Goal: Task Accomplishment & Management: Complete application form

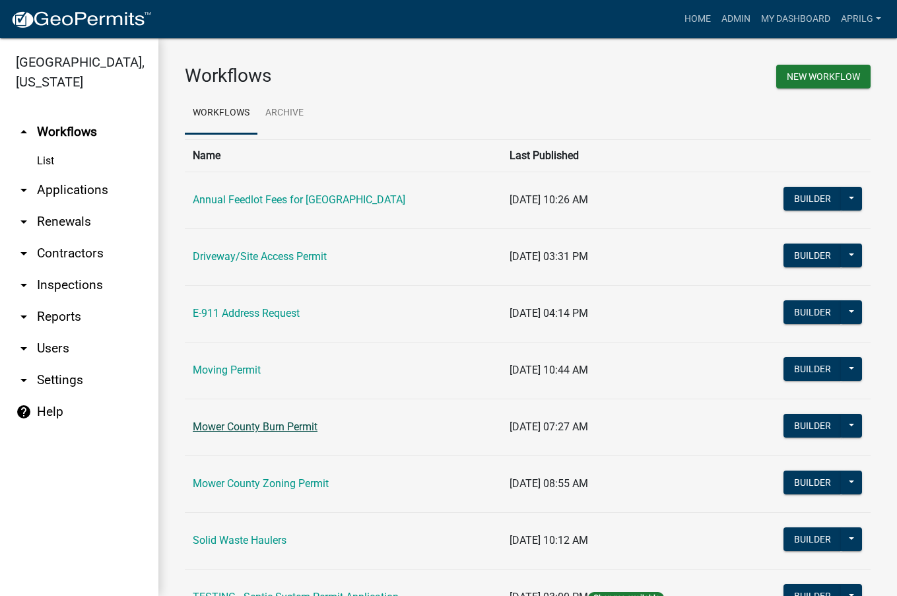
click at [274, 424] on link "Mower County Burn Permit" at bounding box center [255, 426] width 125 height 13
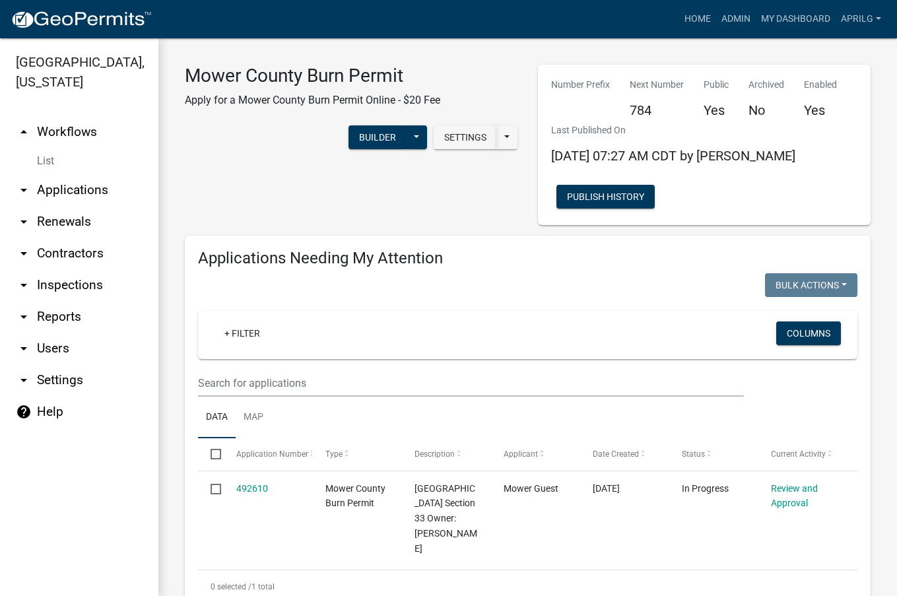
select select "1: 25"
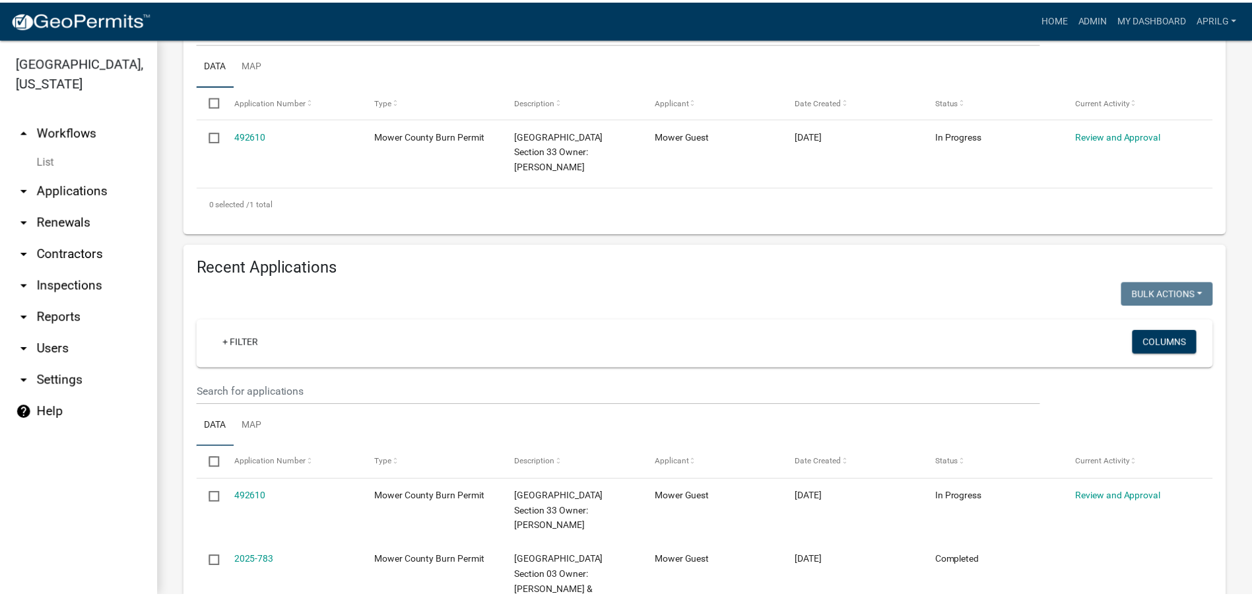
scroll to position [528, 0]
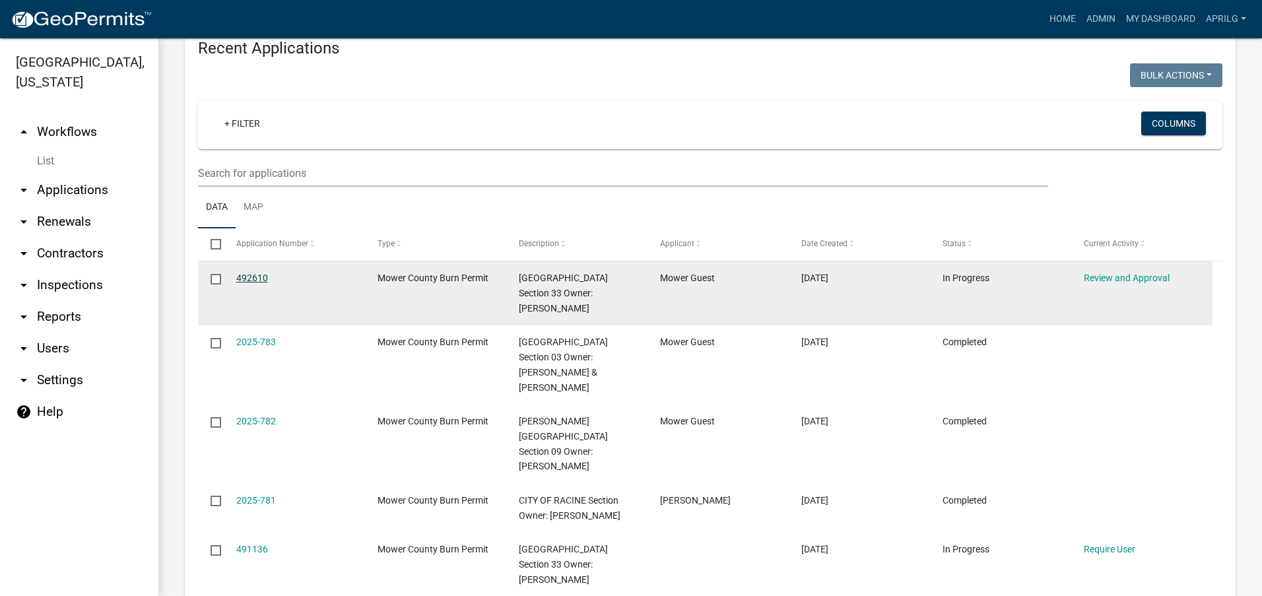
click at [258, 276] on link "492610" at bounding box center [252, 278] width 32 height 11
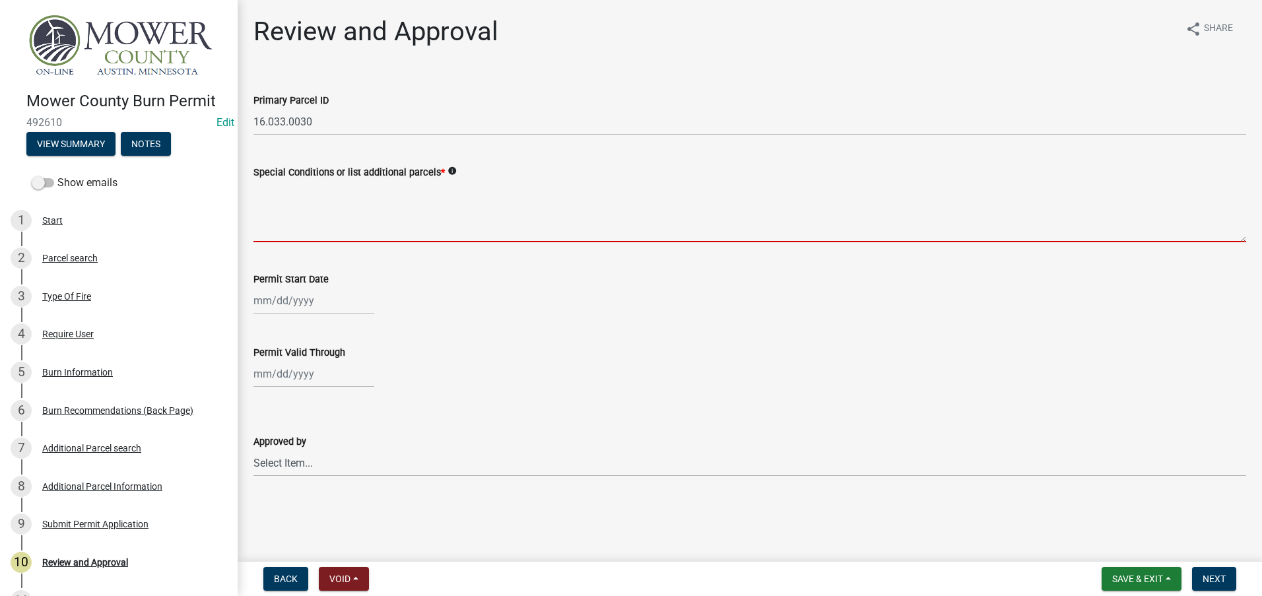
click at [294, 225] on textarea "Special Conditions or list additional parcels *" at bounding box center [749, 211] width 993 height 62
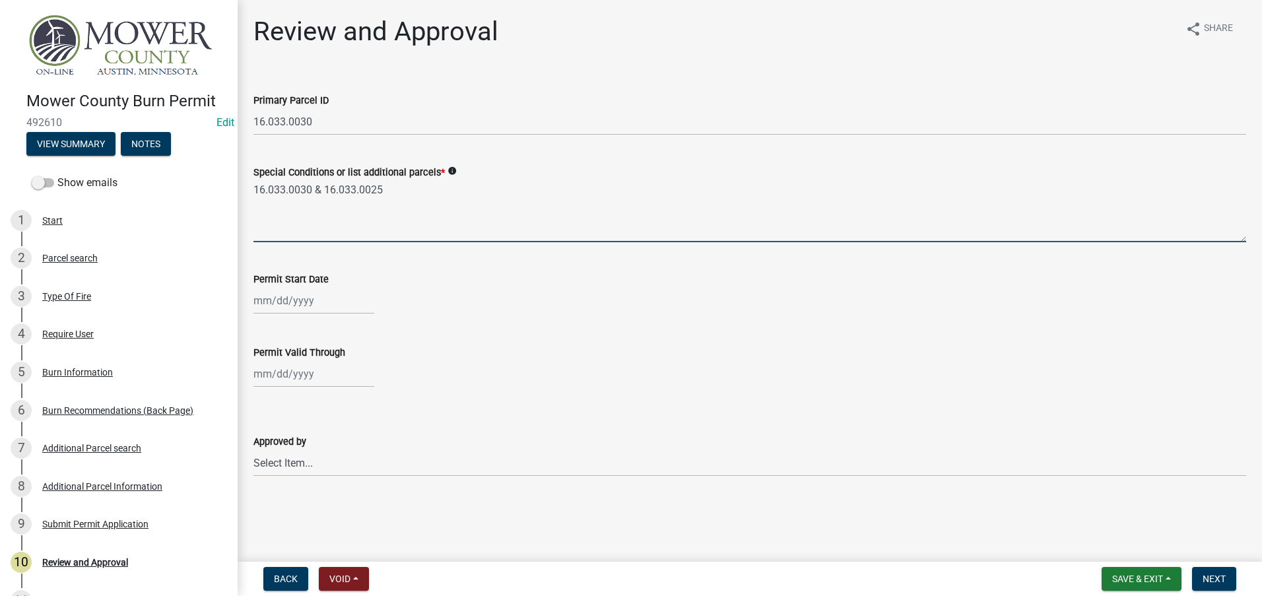
type textarea "16.033.0030 & 16.033.0025"
select select "10"
select select "2025"
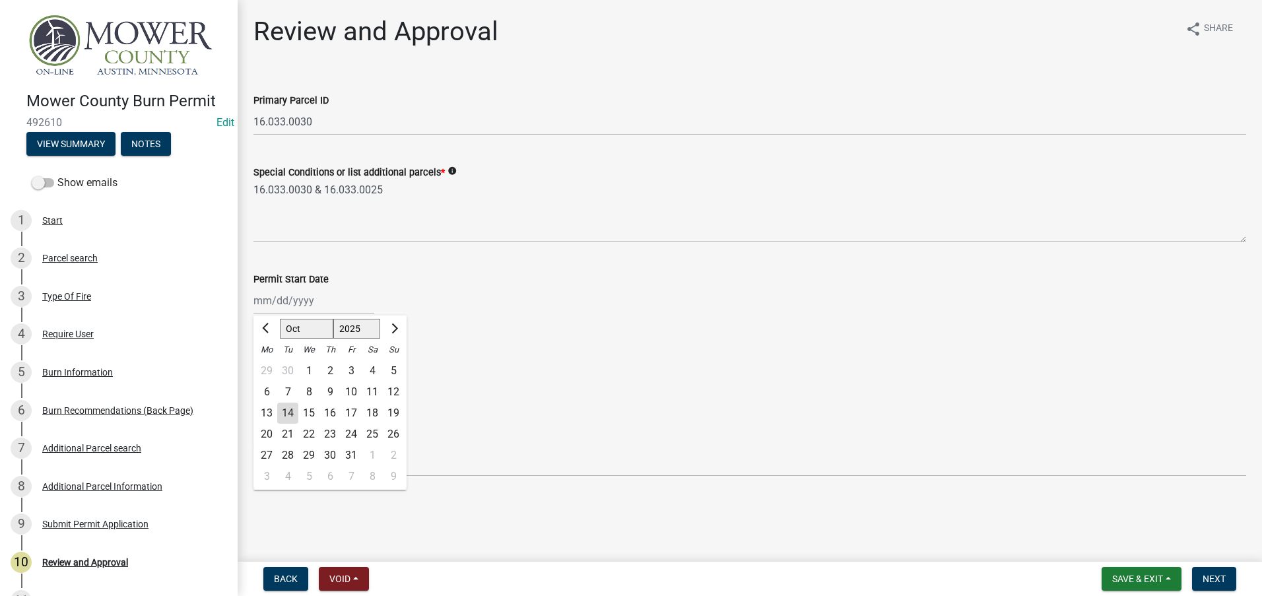
click at [257, 291] on div "[PERSON_NAME] Feb Mar Apr [PERSON_NAME][DATE] Oct Nov [DATE] 1526 1527 1528 152…" at bounding box center [313, 300] width 121 height 27
click at [292, 416] on div "14" at bounding box center [287, 413] width 21 height 21
type input "[DATE]"
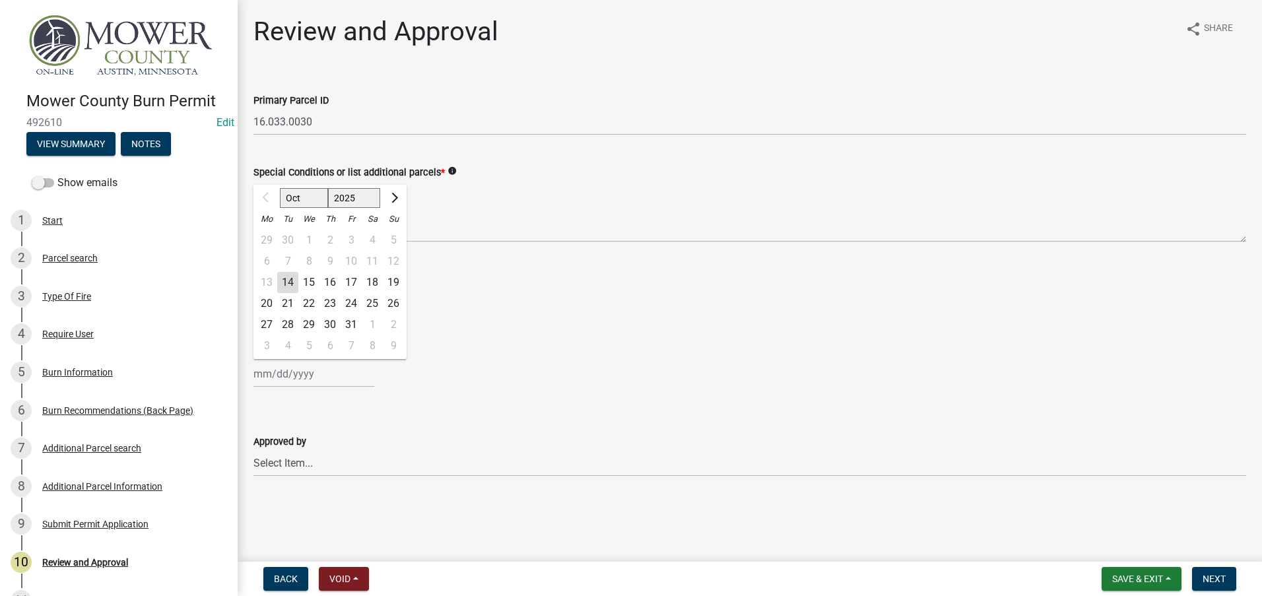
click at [277, 371] on div "Oct Nov [DATE] 2026 2027 2028 2029 2030 2031 2032 2033 2034 2035 2036 2037 2038…" at bounding box center [313, 373] width 121 height 27
click at [297, 197] on select "Oct Nov Dec" at bounding box center [304, 198] width 48 height 20
select select "12"
click at [280, 188] on select "Oct Nov Dec" at bounding box center [304, 198] width 48 height 20
click at [312, 321] on div "31" at bounding box center [308, 324] width 21 height 21
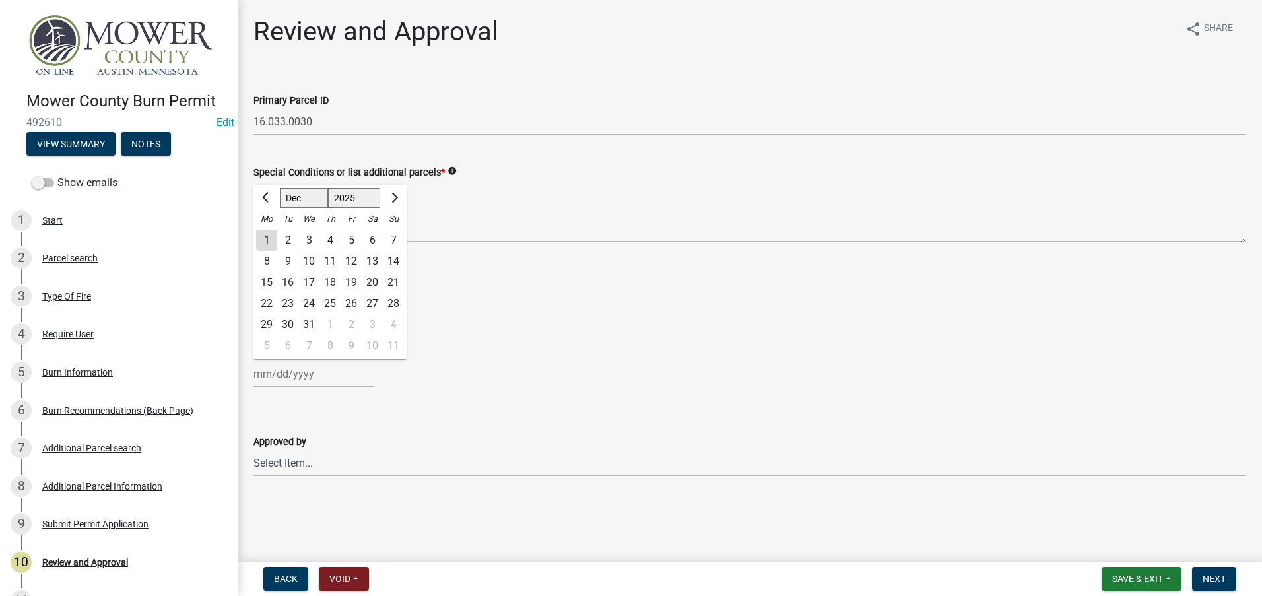
type input "[DATE]"
click at [270, 465] on select "Select Item... [PERSON_NAME] [PERSON_NAME] [PERSON_NAME] [PERSON_NAME] [PERSON_…" at bounding box center [749, 462] width 993 height 27
click at [253, 449] on select "Select Item... [PERSON_NAME] [PERSON_NAME] [PERSON_NAME] [PERSON_NAME] [PERSON_…" at bounding box center [749, 462] width 993 height 27
select select "c98d5071-f88b-41fa-a0b4-b4af1b2453ba"
click at [896, 584] on span "Next" at bounding box center [1214, 579] width 23 height 11
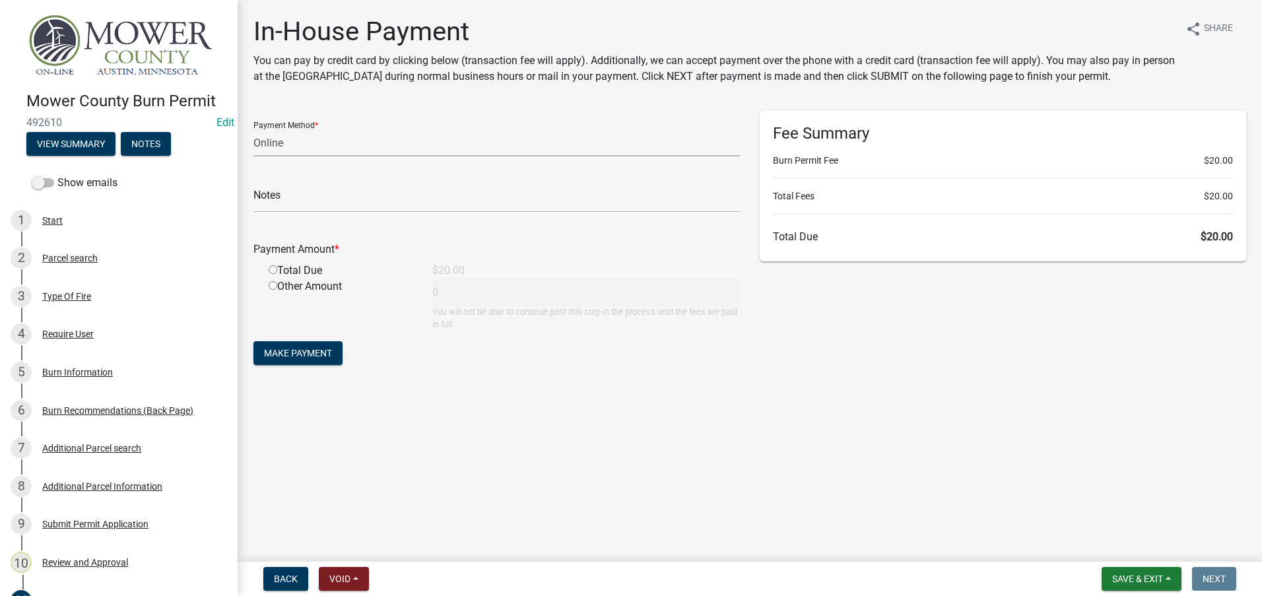
click at [298, 146] on select "Credit Card POS Check Cash Online" at bounding box center [496, 142] width 486 height 27
select select "2: 1"
click at [253, 129] on select "Credit Card POS Check Cash Online" at bounding box center [496, 142] width 486 height 27
click at [272, 267] on input "radio" at bounding box center [273, 269] width 9 height 9
radio input "true"
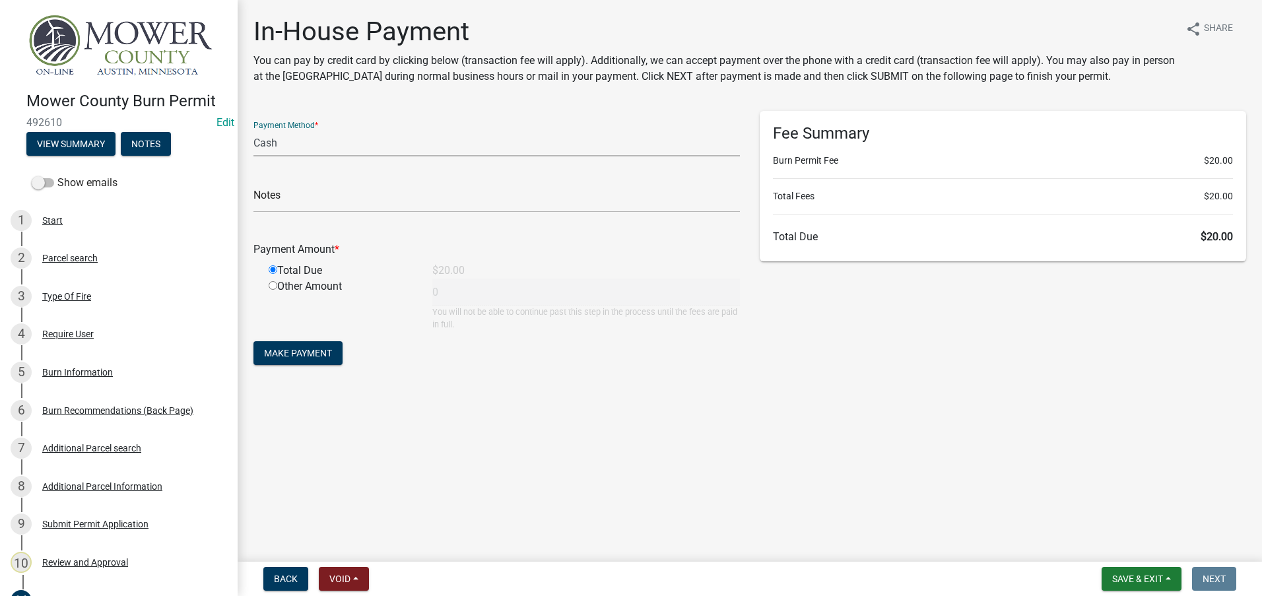
type input "20"
click at [291, 351] on span "Make Payment" at bounding box center [298, 353] width 68 height 11
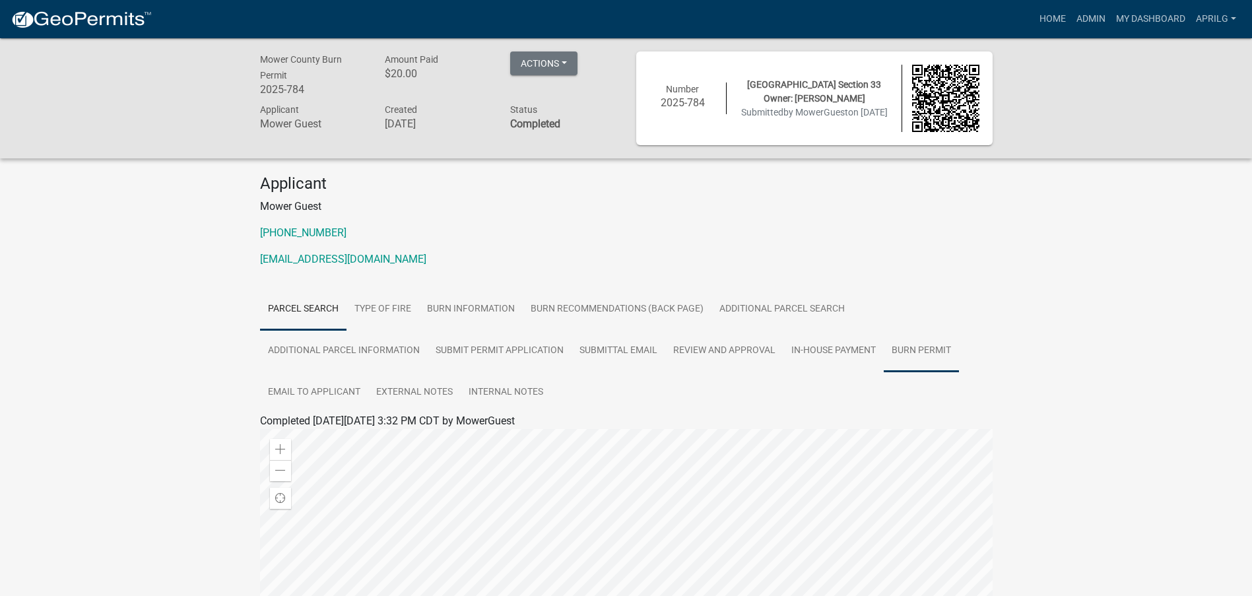
click at [896, 348] on link "Burn Permit" at bounding box center [921, 351] width 75 height 42
click at [294, 438] on link "Burn Permit" at bounding box center [287, 436] width 55 height 13
click at [296, 435] on link "Burn Permit" at bounding box center [287, 436] width 55 height 13
